Goal: Communication & Community: Ask a question

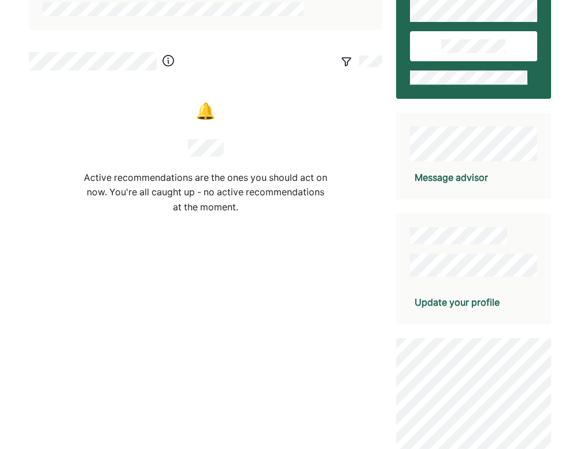
scroll to position [109, 0]
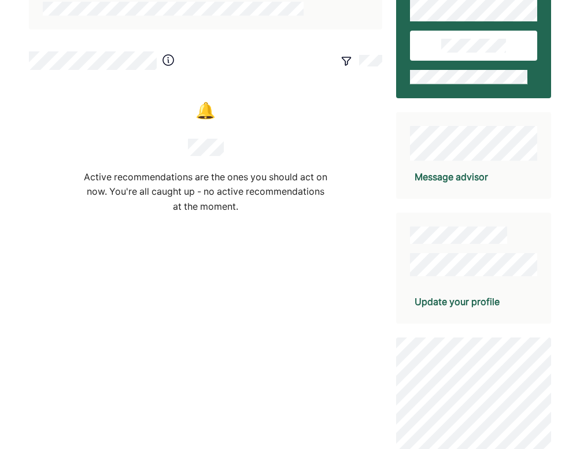
click at [443, 175] on div "Message advisor" at bounding box center [450, 177] width 73 height 14
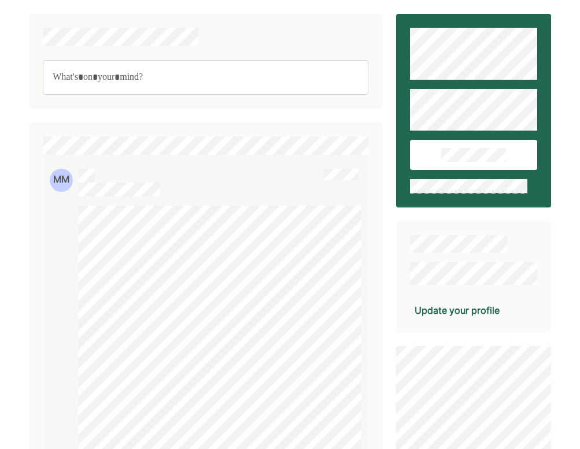
click at [237, 73] on p "Rich Text Editor. Editing area: main" at bounding box center [206, 77] width 306 height 15
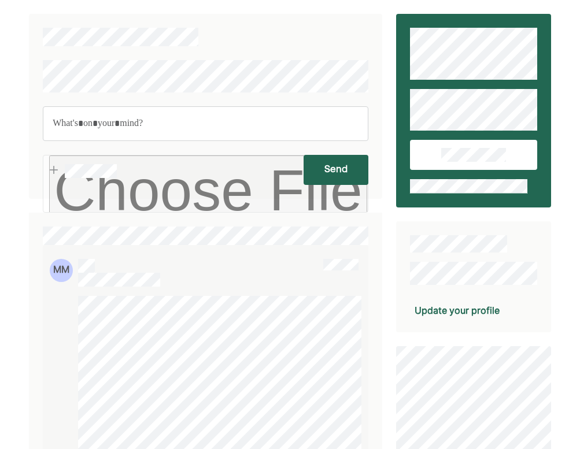
click at [242, 119] on p "Rich Text Editor. Editing area: main" at bounding box center [206, 123] width 306 height 15
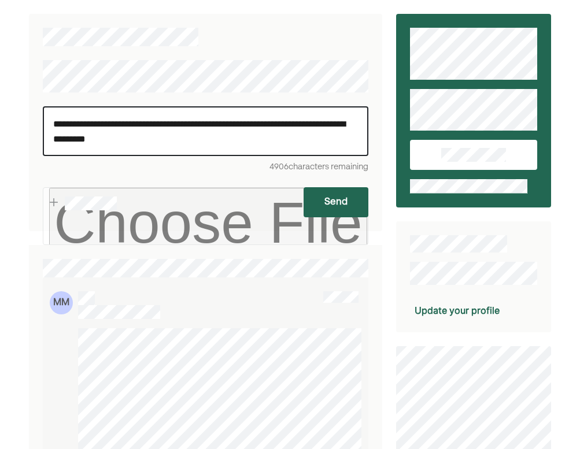
click at [337, 201] on button "Send" at bounding box center [335, 202] width 65 height 30
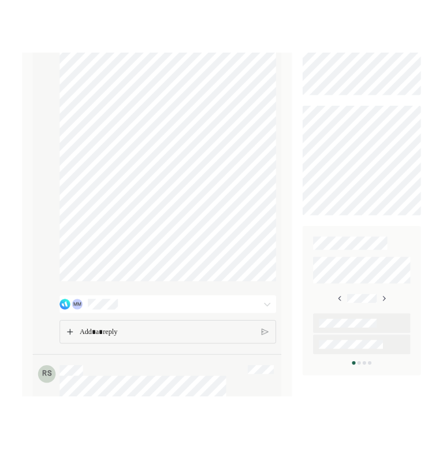
scroll to position [457, 0]
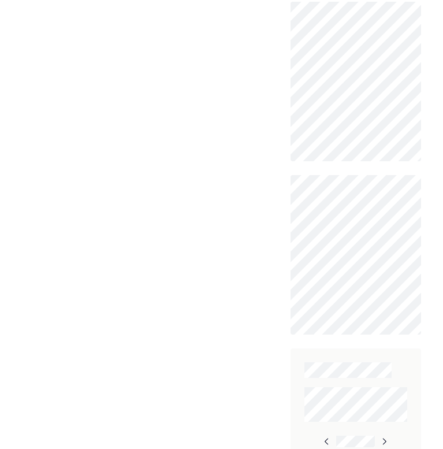
scroll to position [459, 0]
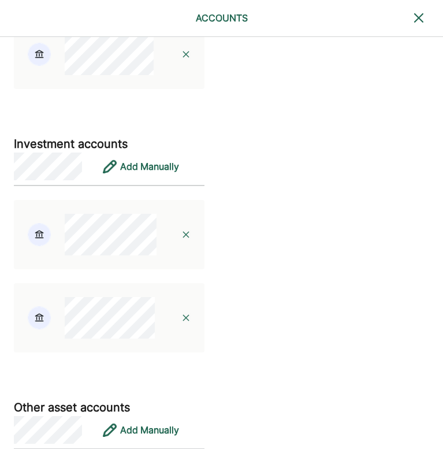
scroll to position [1887, 0]
